Goal: Information Seeking & Learning: Learn about a topic

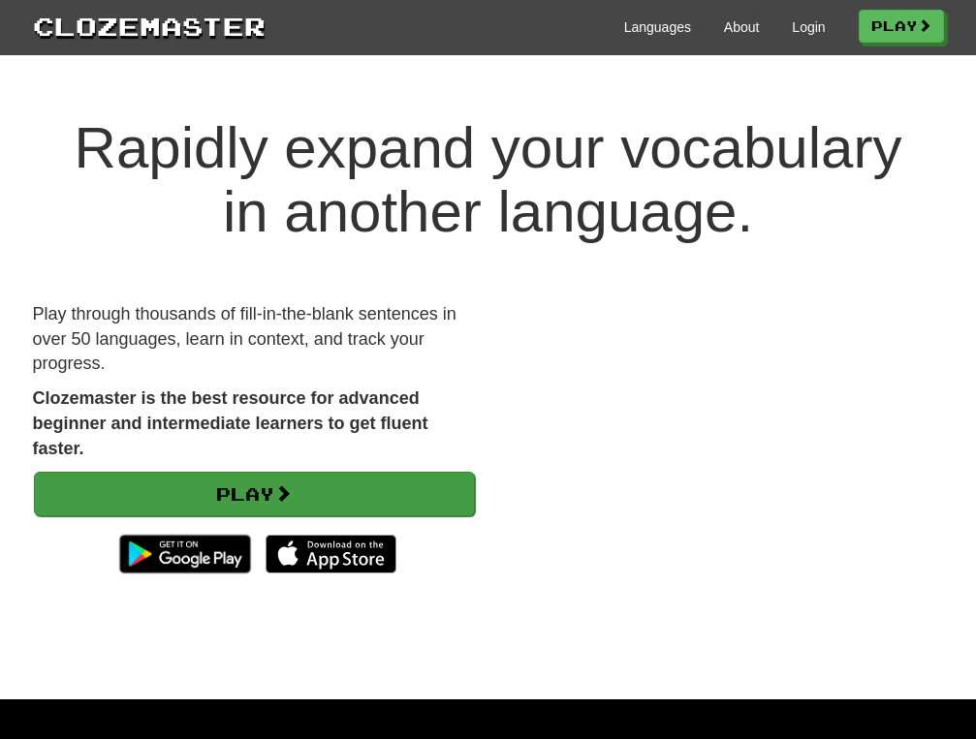
click at [286, 489] on span at bounding box center [282, 493] width 17 height 17
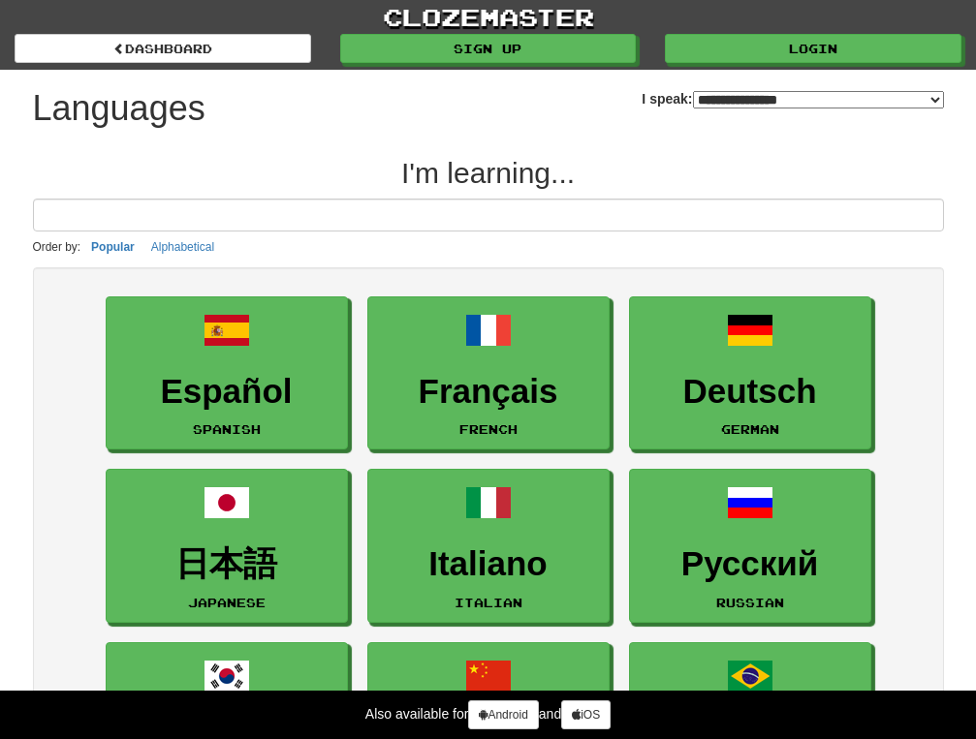
select select "*******"
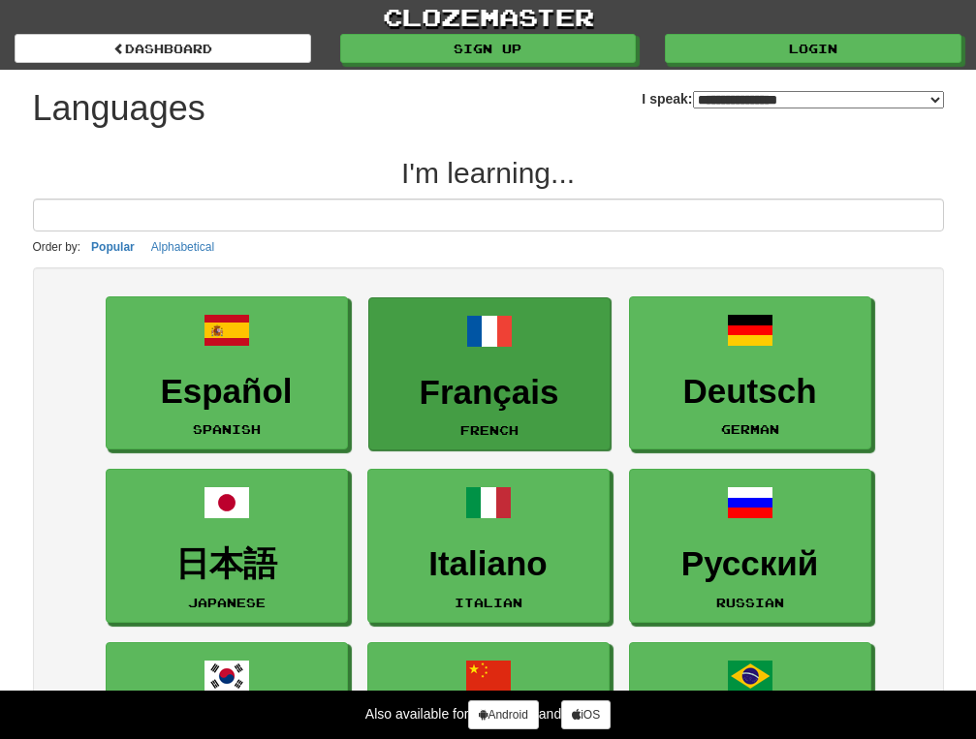
click at [523, 361] on link "Français French" at bounding box center [489, 375] width 242 height 154
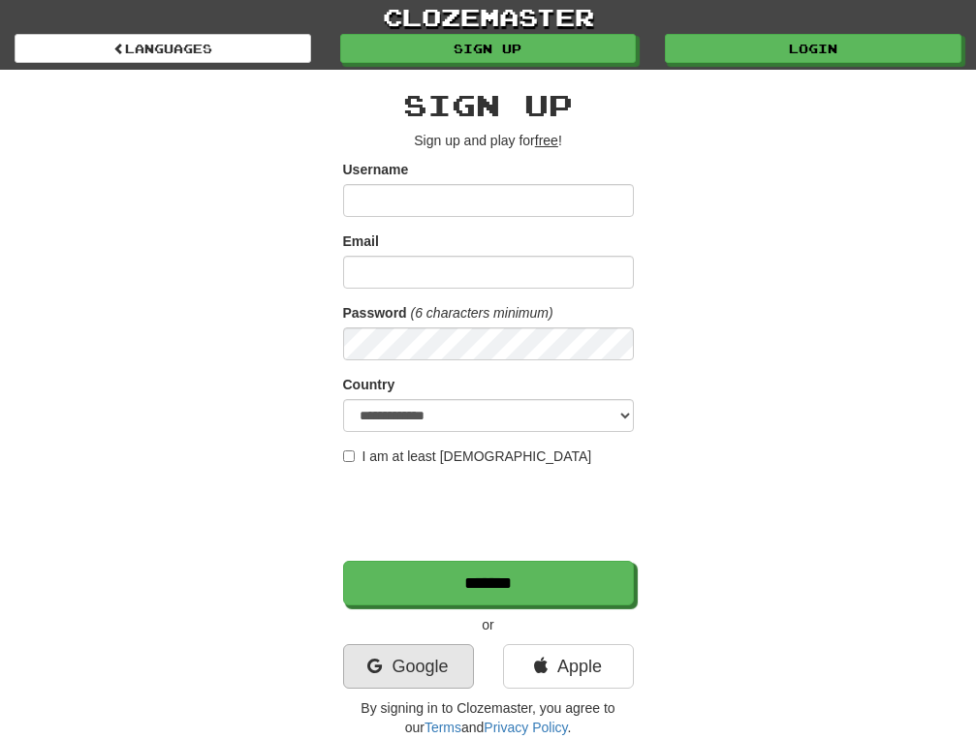
click at [415, 672] on link "Google" at bounding box center [408, 666] width 131 height 45
